Goal: Task Accomplishment & Management: Manage account settings

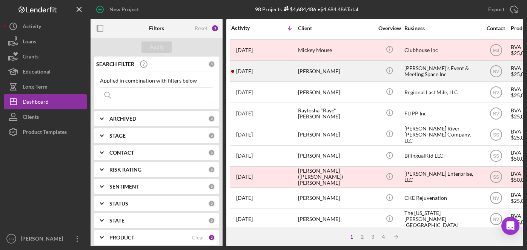
scroll to position [128, 0]
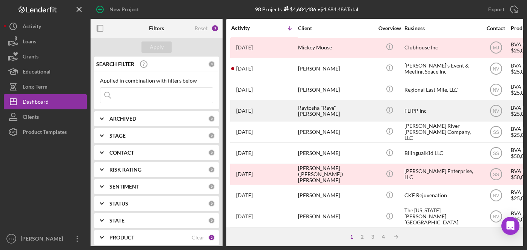
click at [332, 109] on div "Raytosha "Raye" [PERSON_NAME]" at bounding box center [335, 111] width 75 height 20
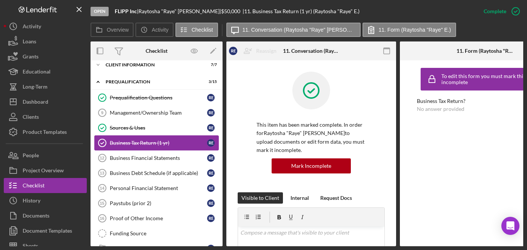
scroll to position [40, 0]
click at [169, 154] on link "Business Financial Statements 12 Business Financial Statements R E" at bounding box center [156, 157] width 124 height 15
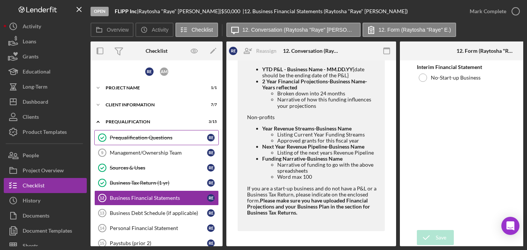
click at [144, 135] on div "Prequalification Questions" at bounding box center [158, 138] width 97 height 6
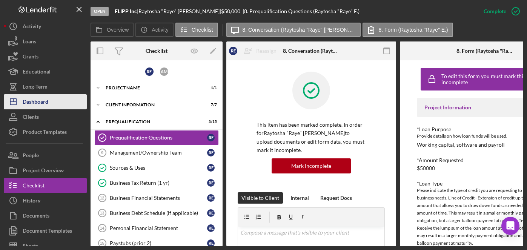
click at [47, 100] on div "Dashboard" at bounding box center [36, 102] width 26 height 17
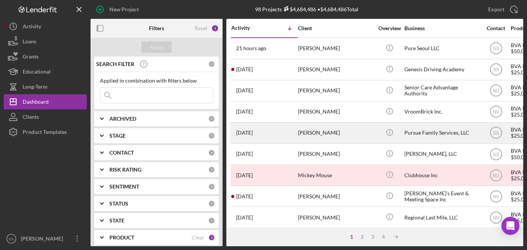
click at [421, 131] on div "Pursue Family Services, LLC" at bounding box center [441, 133] width 75 height 20
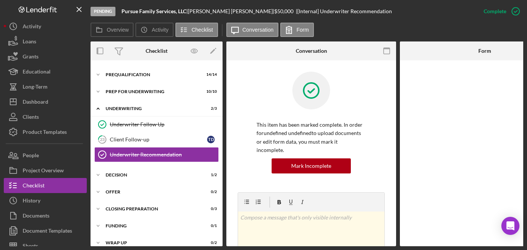
scroll to position [48, 0]
